Goal: Task Accomplishment & Management: Use online tool/utility

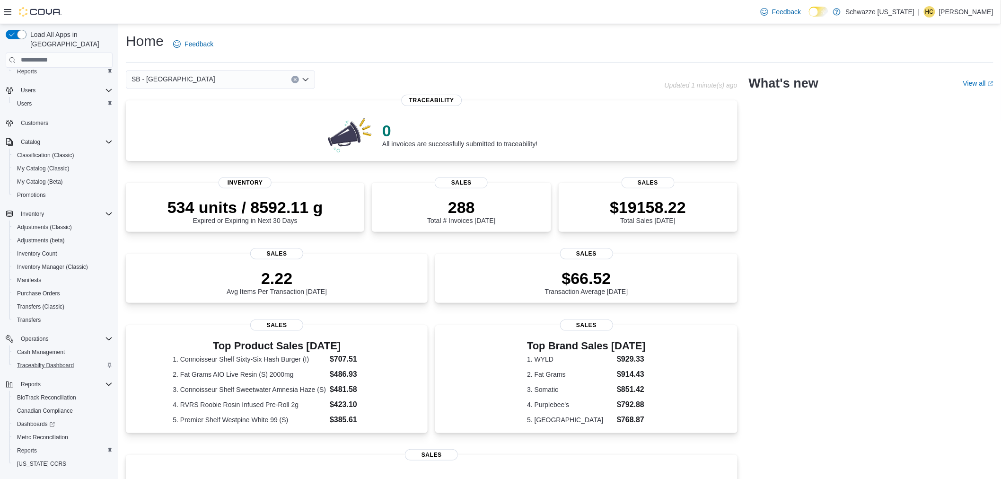
scroll to position [52, 0]
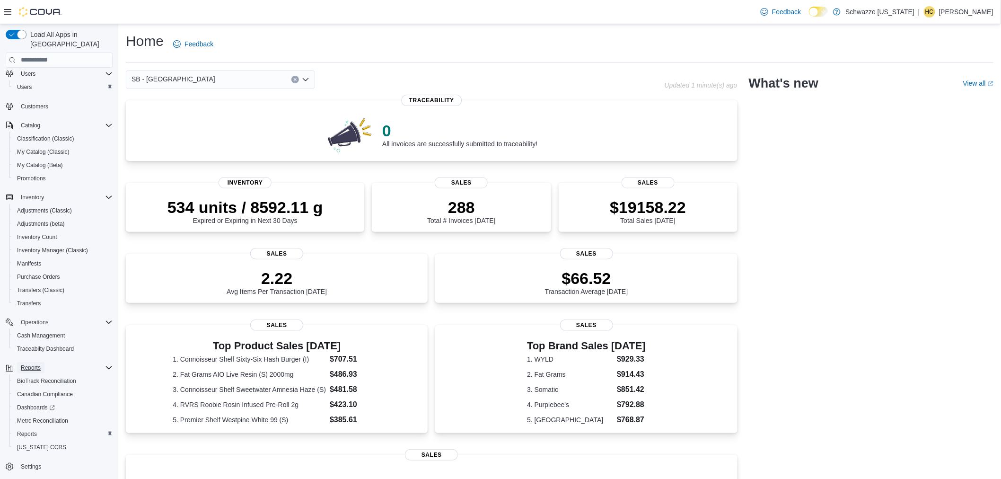
click at [36, 364] on span "Reports" at bounding box center [31, 368] width 20 height 8
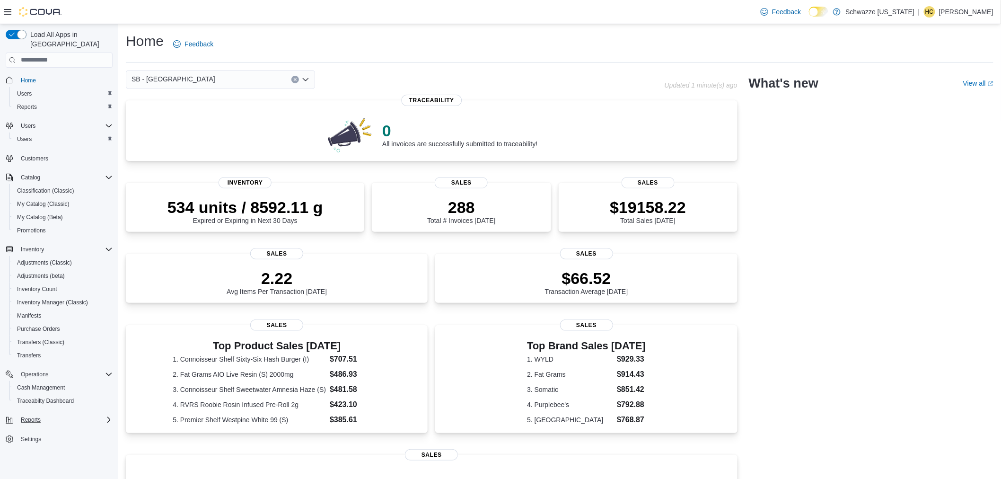
scroll to position [0, 0]
click at [107, 416] on icon "Complex example" at bounding box center [109, 420] width 8 height 8
click at [31, 416] on span "Reports" at bounding box center [31, 420] width 20 height 8
drag, startPoint x: 301, startPoint y: 38, endPoint x: 92, endPoint y: 323, distance: 353.5
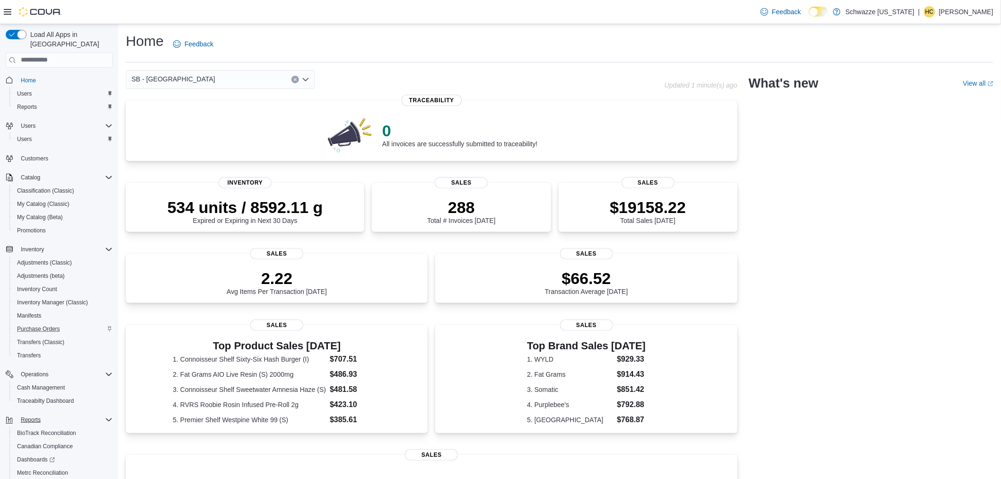
click at [92, 323] on div "Purchase Orders" at bounding box center [62, 328] width 99 height 11
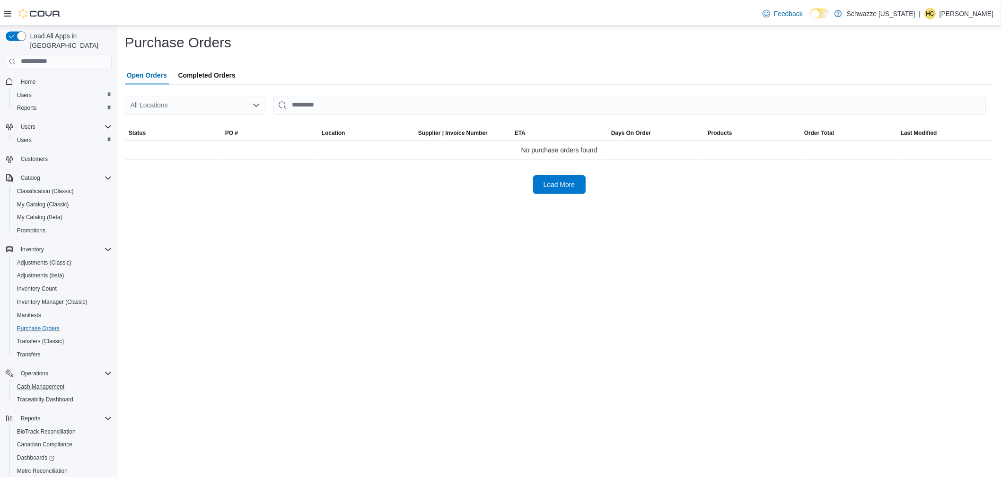
scroll to position [52, 0]
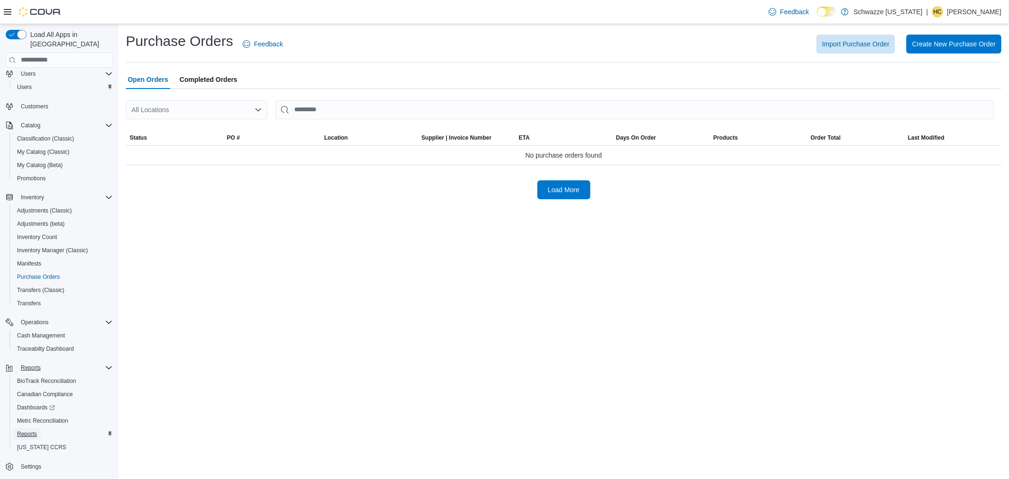
click at [26, 430] on span "Reports" at bounding box center [27, 434] width 20 height 8
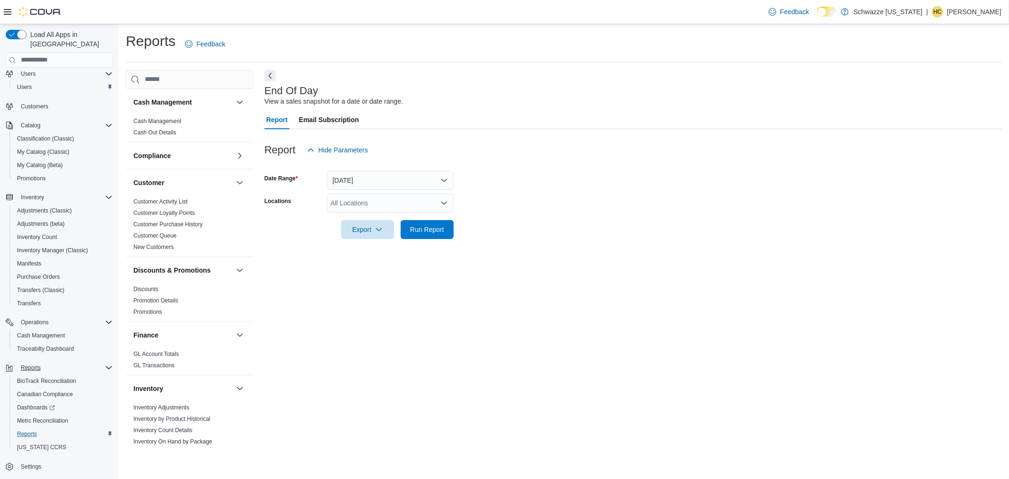
click at [390, 205] on div "All Locations" at bounding box center [390, 203] width 127 height 19
type input "***"
click at [404, 221] on span "SB - [GEOGRAPHIC_DATA]" at bounding box center [394, 218] width 84 height 9
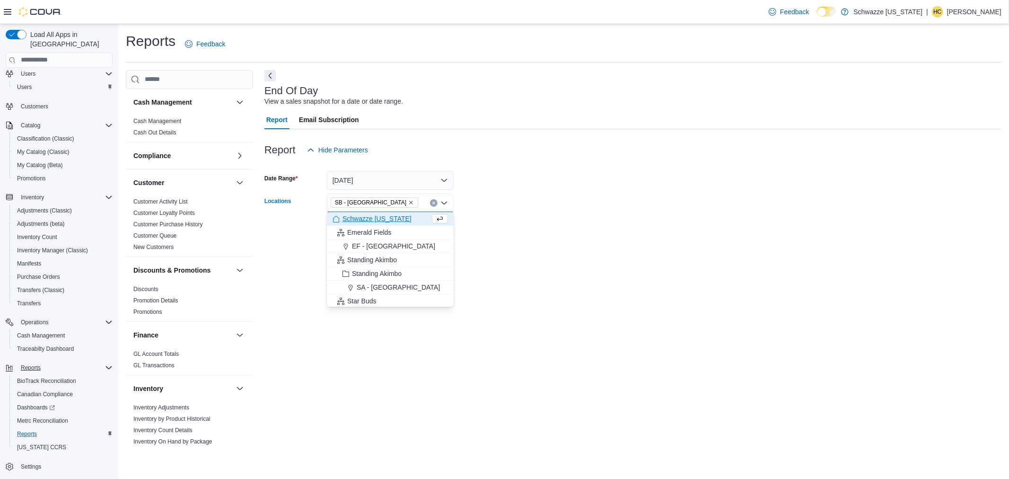
click at [538, 226] on form "Date Range [DATE] Locations SB - [GEOGRAPHIC_DATA] Combo box. Selected. SB - [G…" at bounding box center [633, 199] width 737 height 80
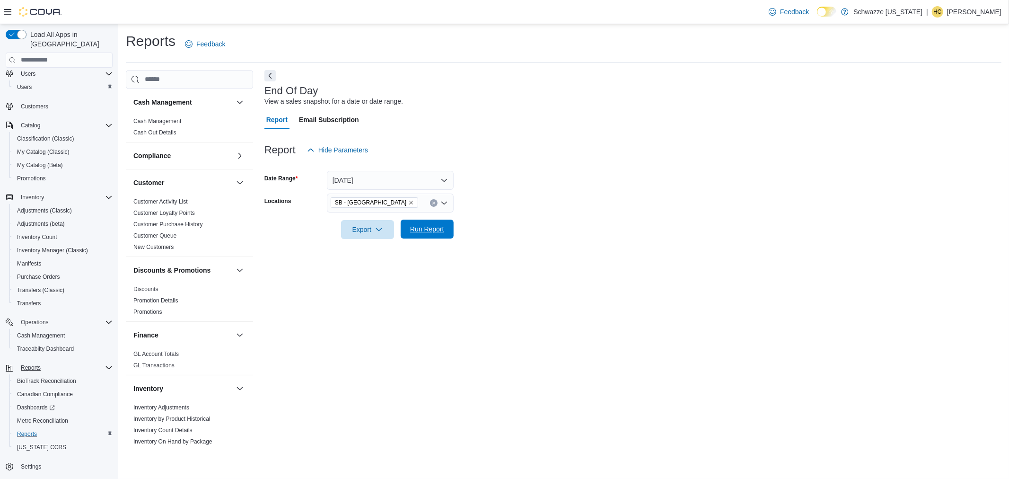
click at [420, 230] on span "Run Report" at bounding box center [427, 228] width 34 height 9
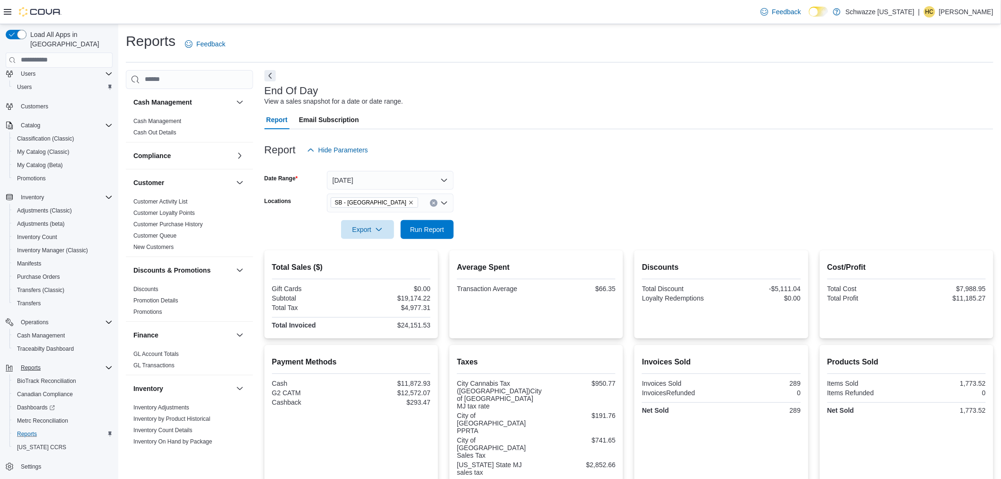
click at [422, 219] on div at bounding box center [629, 216] width 729 height 8
click at [424, 229] on span "Run Report" at bounding box center [427, 228] width 34 height 9
click at [412, 227] on span "Run Report" at bounding box center [427, 229] width 34 height 9
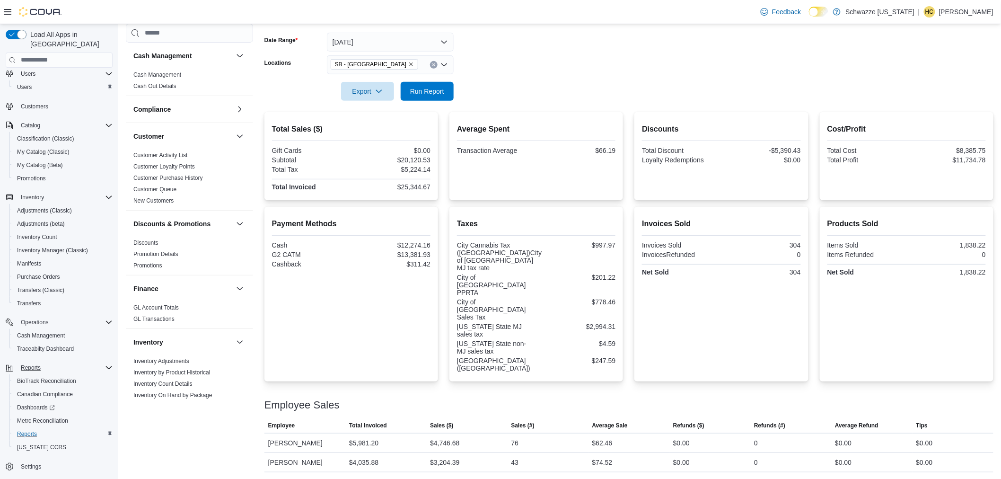
scroll to position [22, 0]
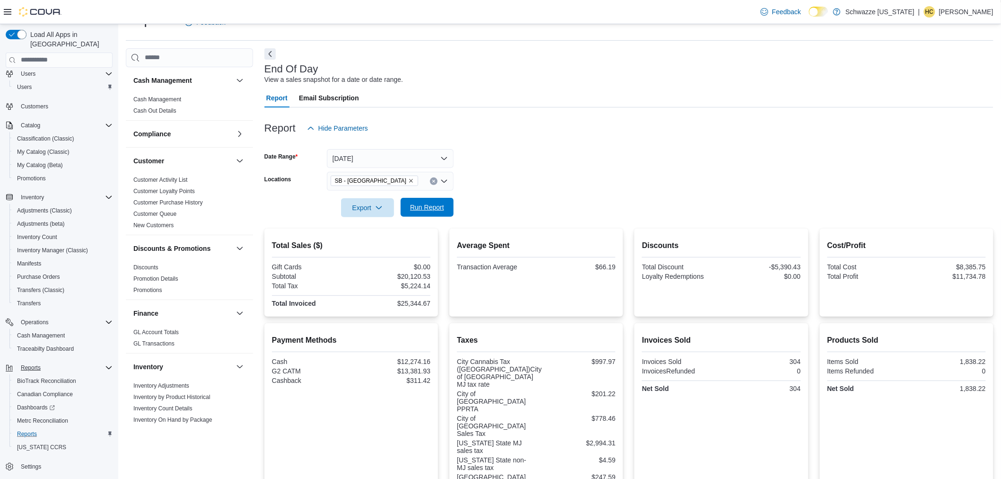
click at [427, 211] on span "Run Report" at bounding box center [427, 207] width 34 height 9
click at [419, 211] on span "Run Report" at bounding box center [427, 207] width 34 height 9
click at [432, 207] on span "Run Report" at bounding box center [427, 207] width 34 height 9
click at [433, 211] on span "Run Report" at bounding box center [427, 207] width 34 height 9
click at [746, 84] on div "End Of Day View a sales snapshot for a date or date range." at bounding box center [627, 73] width 725 height 21
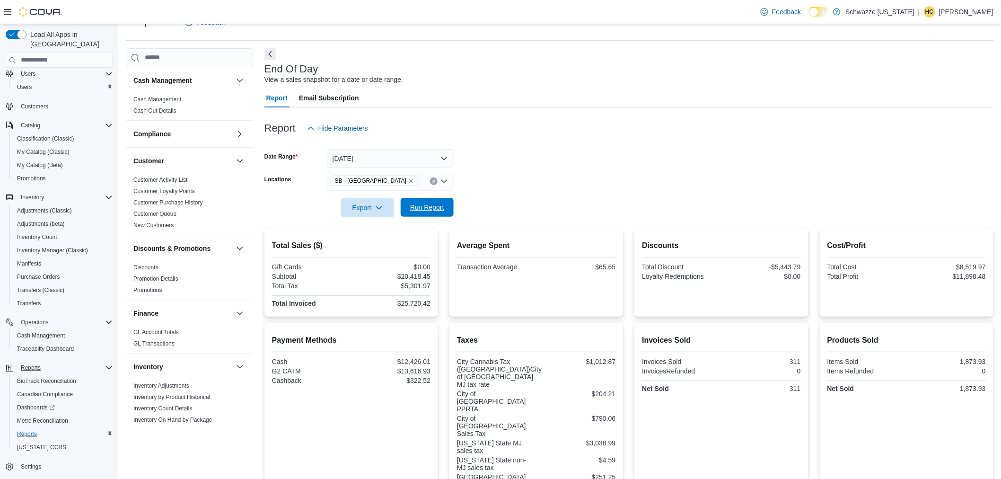
click at [423, 207] on span "Run Report" at bounding box center [427, 207] width 34 height 9
